Goal: Task Accomplishment & Management: Manage account settings

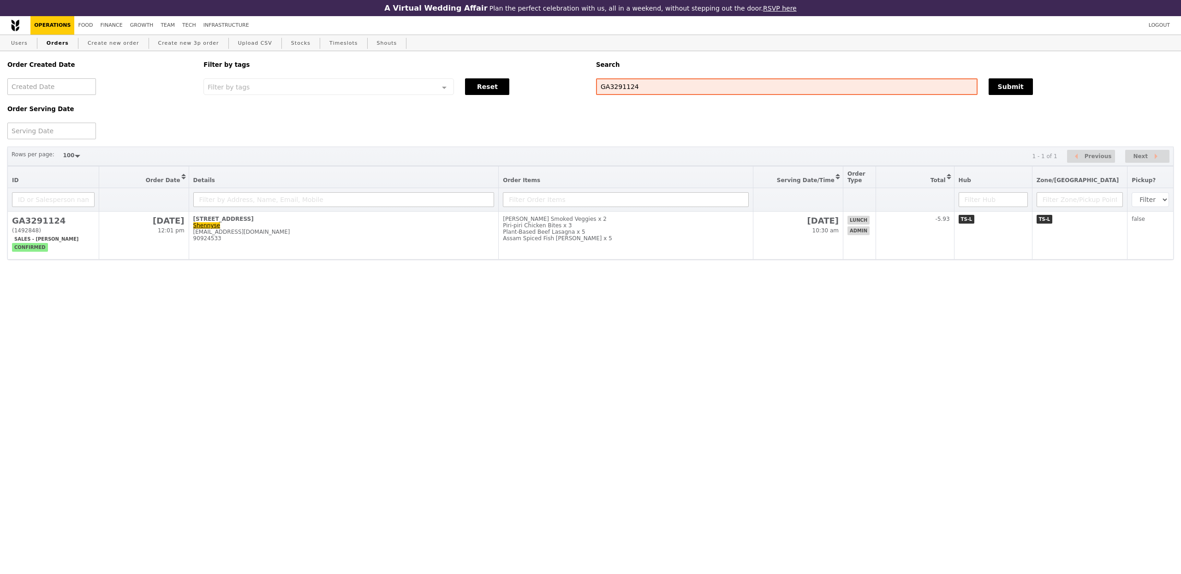
select select "100"
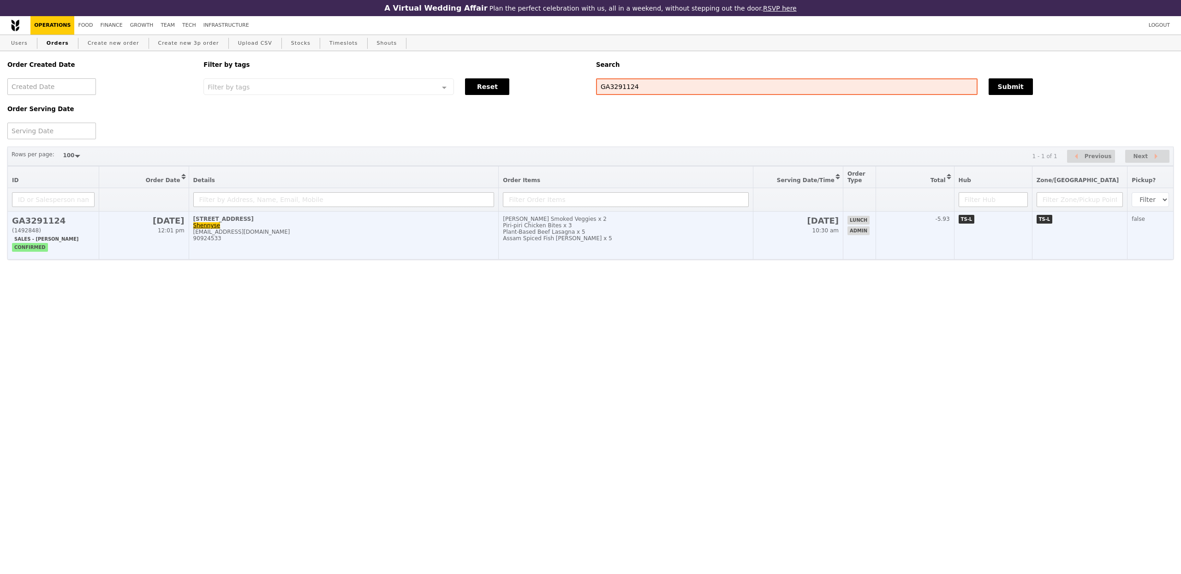
click at [359, 242] on div "90924533" at bounding box center [343, 238] width 301 height 6
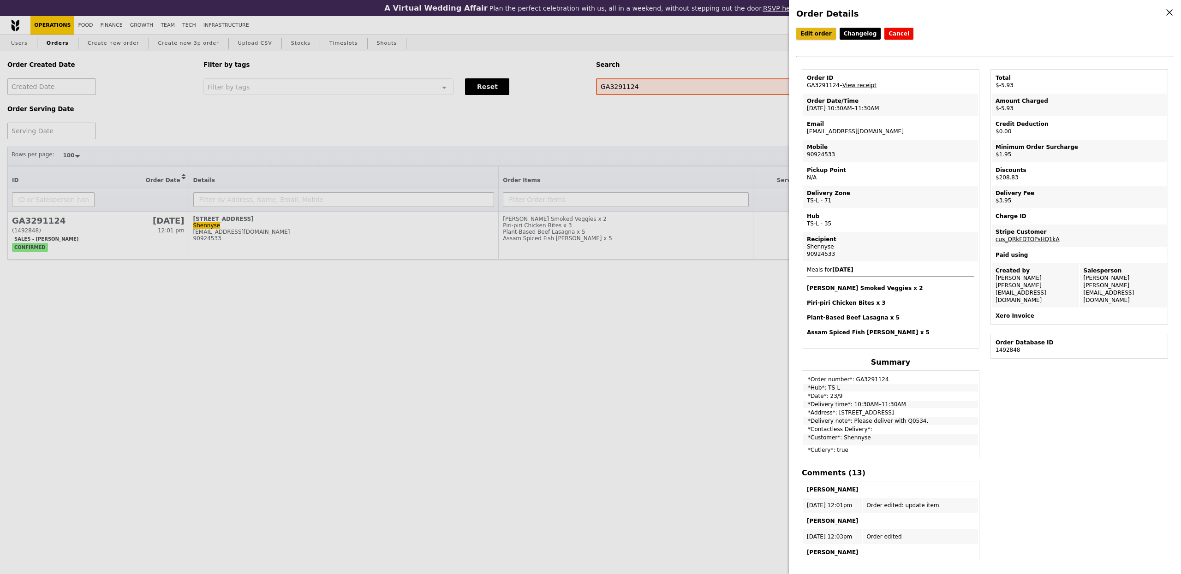
click at [813, 37] on link "Edit order" at bounding box center [816, 34] width 40 height 12
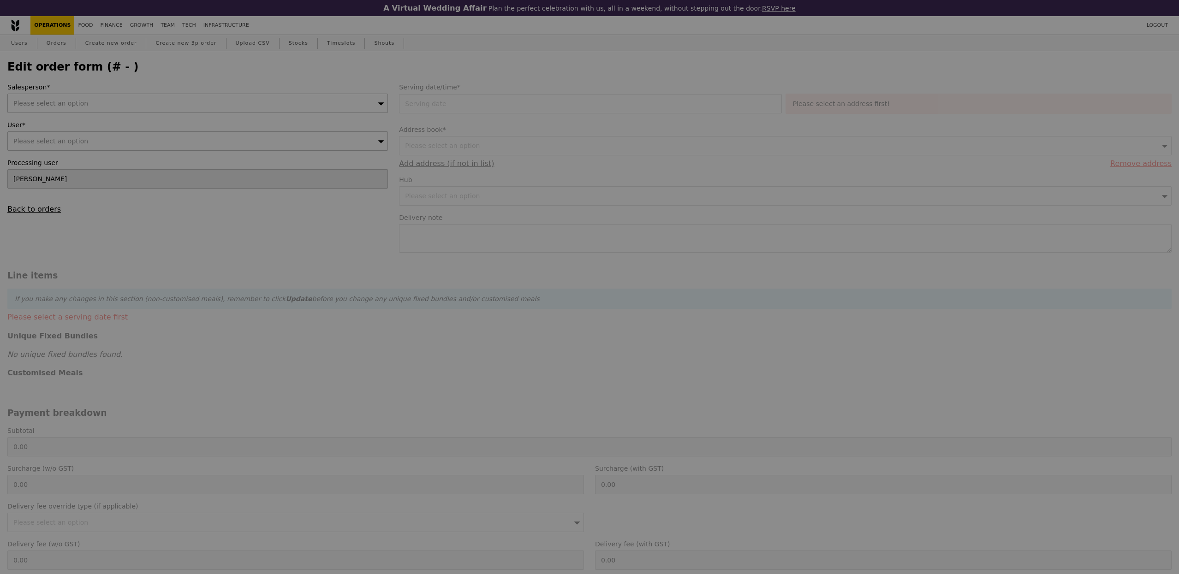
type input "[PERSON_NAME]"
type input "[DATE]"
type textarea "Please deliver with Q0534."
type input "197.00"
type input "1.79"
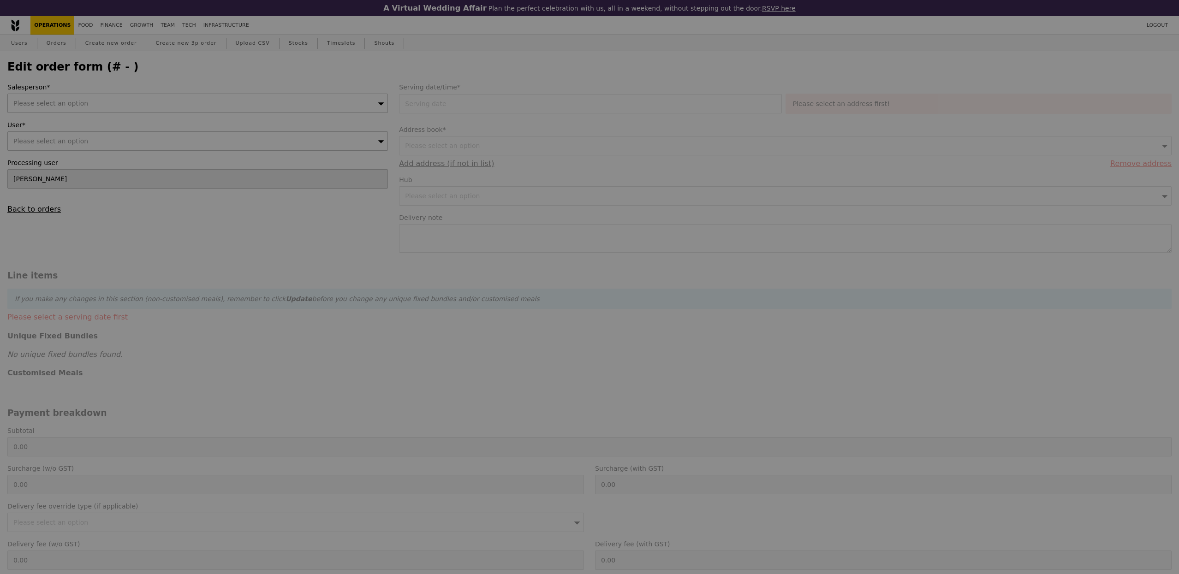
type input "1.95"
type input "3.62"
type input "3.95"
type input "191.59"
type input "208.83"
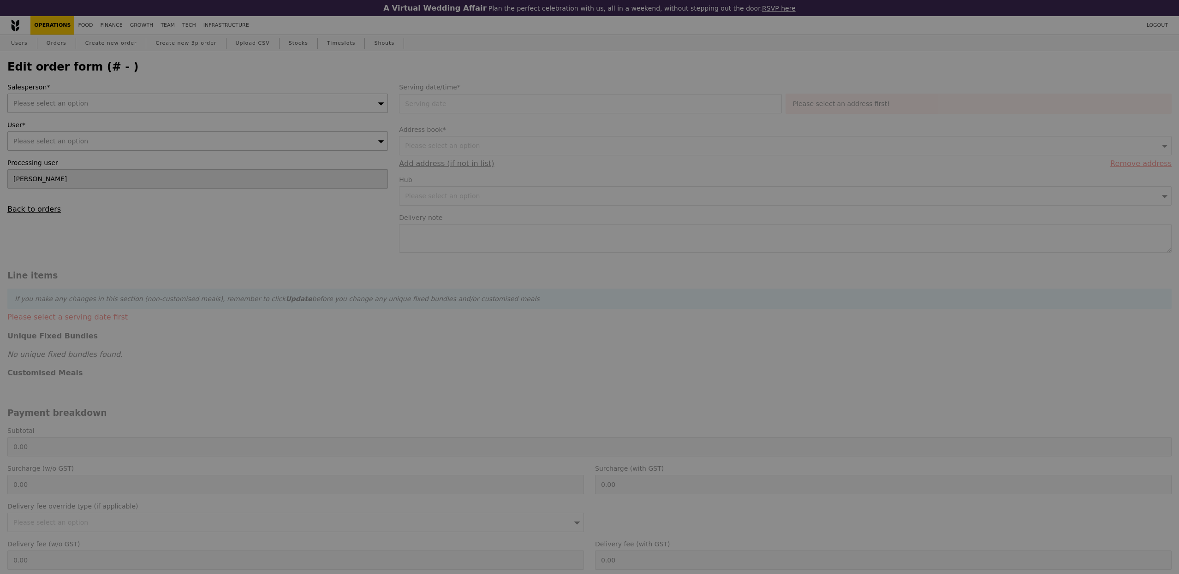
type input "Loading..."
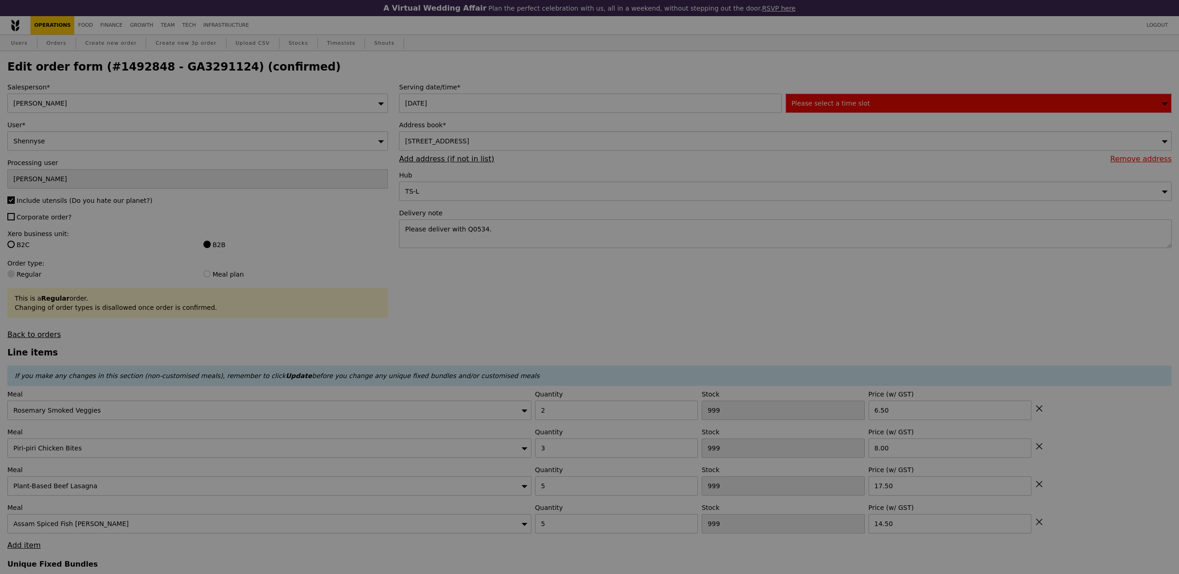
type input "488"
type input "497"
type input "474"
type input "469"
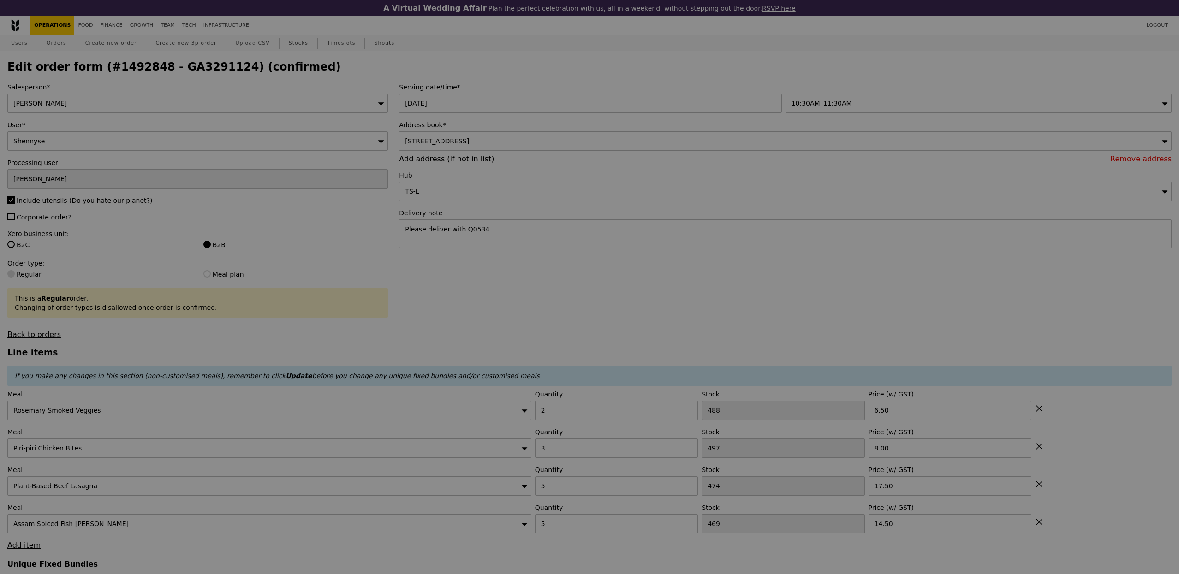
type input "Update"
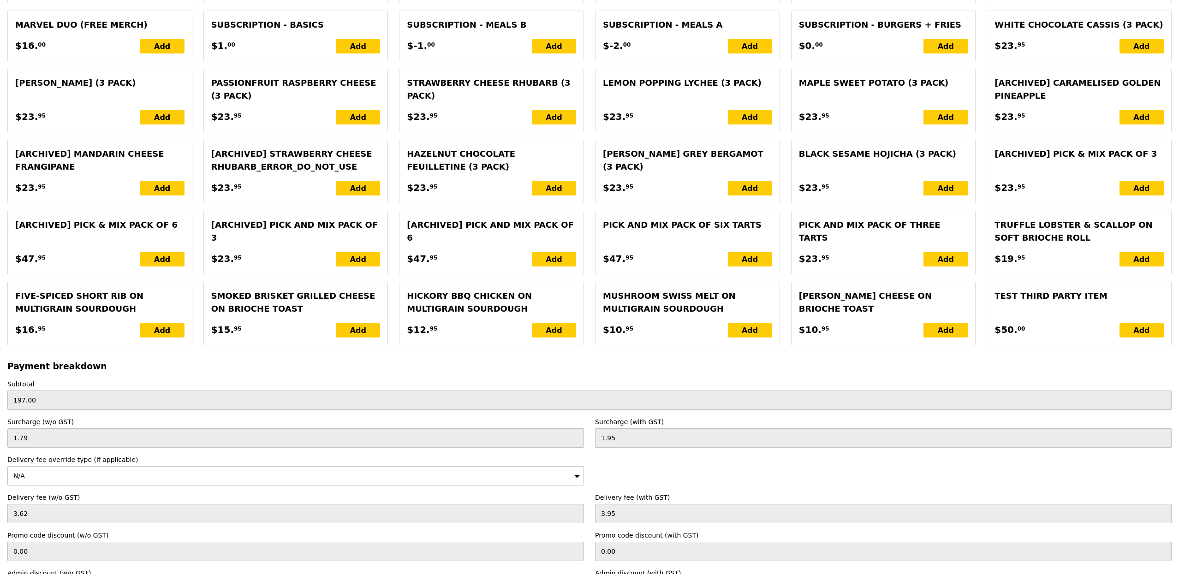
scroll to position [1856, 0]
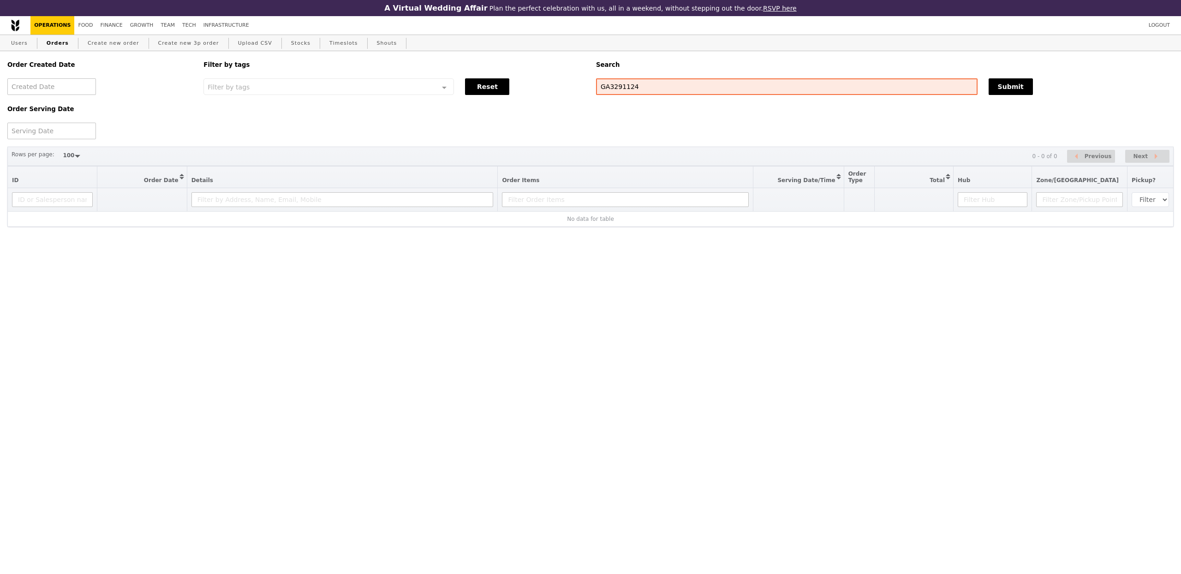
select select "100"
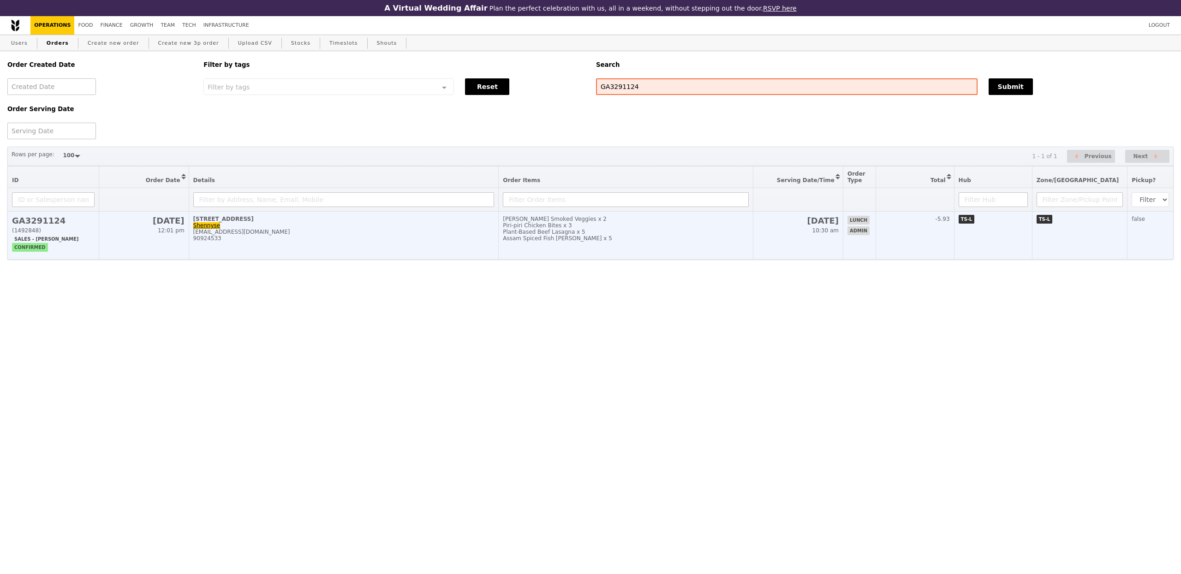
click at [352, 254] on td "[STREET_ADDRESS] [EMAIL_ADDRESS][DOMAIN_NAME] 90924533" at bounding box center [344, 236] width 310 height 48
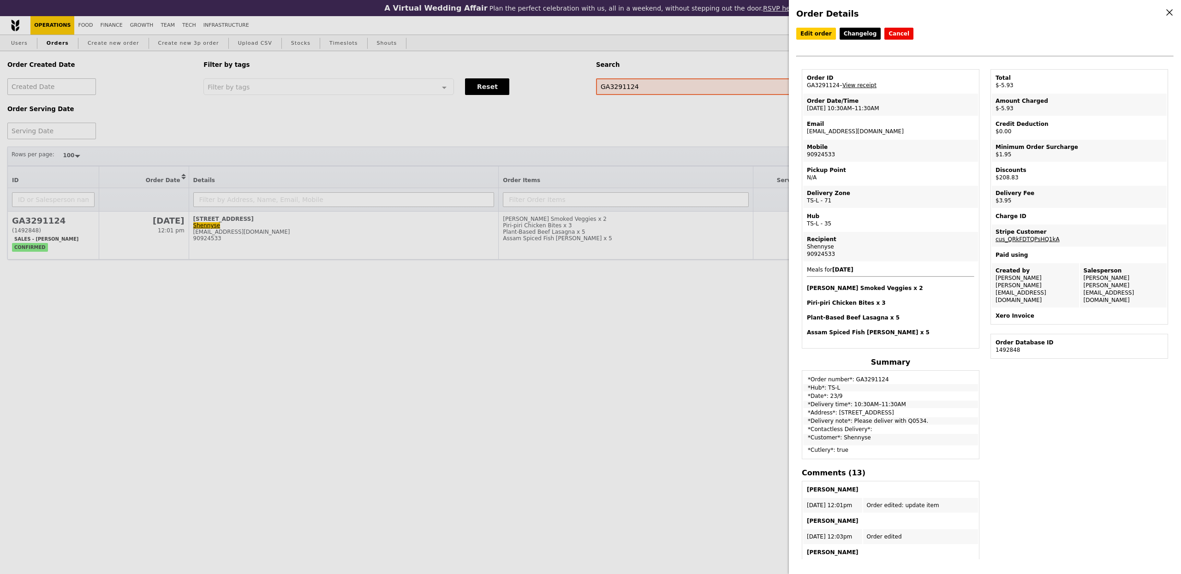
click at [595, 367] on div "Order Details Edit order Changelog Cancel Order ID GA3291124 – View receipt Ord…" at bounding box center [590, 287] width 1181 height 574
